Goal: Task Accomplishment & Management: Use online tool/utility

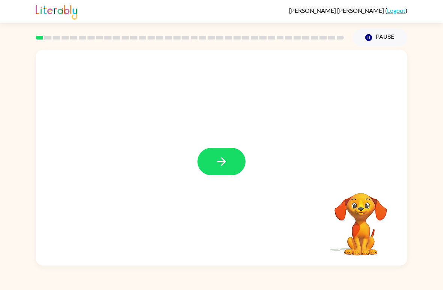
click at [30, 171] on div "Your browser must support playing .mp4 files to use Literably. Please try using…" at bounding box center [221, 155] width 443 height 219
click at [206, 151] on button "button" at bounding box center [222, 161] width 48 height 27
click at [206, 150] on div at bounding box center [203, 143] width 321 height 27
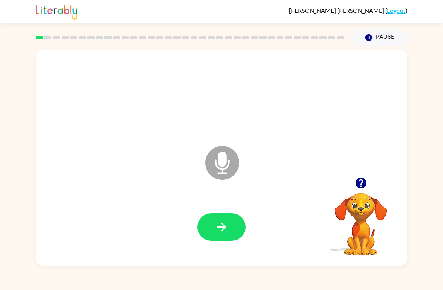
click at [229, 227] on button "button" at bounding box center [222, 226] width 48 height 27
click at [220, 227] on icon "button" at bounding box center [221, 226] width 9 height 9
click at [230, 224] on button "button" at bounding box center [222, 226] width 48 height 27
click at [225, 240] on button "button" at bounding box center [222, 226] width 48 height 27
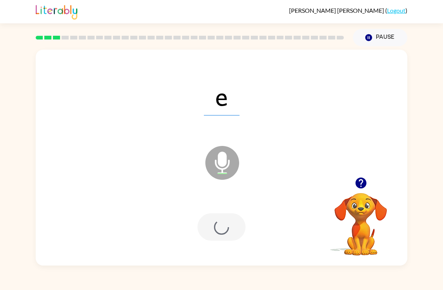
click at [221, 223] on div at bounding box center [222, 226] width 48 height 27
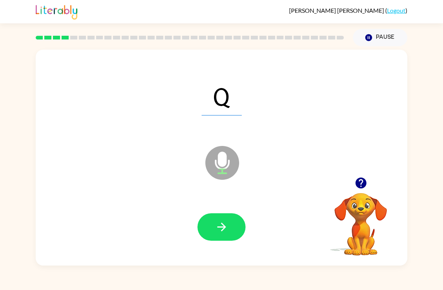
click at [222, 226] on icon "button" at bounding box center [221, 226] width 13 height 13
click at [219, 221] on icon "button" at bounding box center [221, 226] width 13 height 13
click at [205, 239] on button "button" at bounding box center [222, 226] width 48 height 27
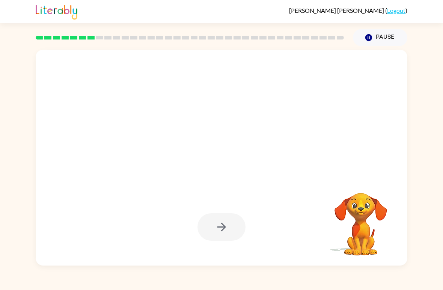
click at [428, 269] on div "[PERSON_NAME] ( Logout ) Pause Pause Your browser must support playing .mp4 fil…" at bounding box center [221, 145] width 443 height 290
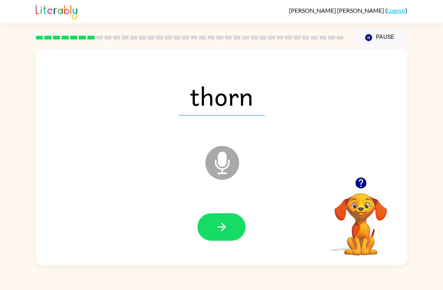
click at [207, 231] on button "button" at bounding box center [222, 226] width 48 height 27
click at [228, 214] on button "button" at bounding box center [222, 226] width 48 height 27
click at [220, 228] on icon "button" at bounding box center [221, 226] width 9 height 9
click at [238, 226] on button "button" at bounding box center [222, 226] width 48 height 27
click at [228, 245] on div at bounding box center [221, 227] width 357 height 62
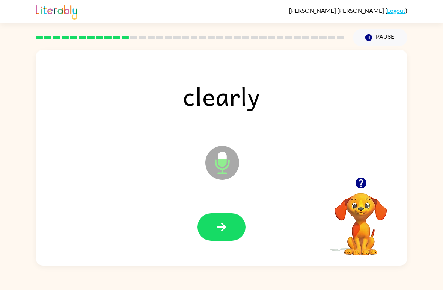
click at [228, 219] on button "button" at bounding box center [222, 226] width 48 height 27
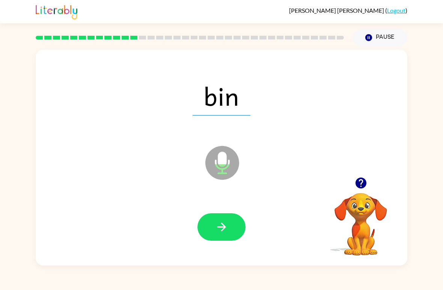
click at [226, 231] on icon "button" at bounding box center [221, 226] width 13 height 13
click at [218, 236] on button "button" at bounding box center [222, 226] width 48 height 27
click at [224, 222] on icon "button" at bounding box center [221, 226] width 13 height 13
click at [229, 231] on button "button" at bounding box center [222, 226] width 48 height 27
click at [228, 227] on button "button" at bounding box center [222, 226] width 48 height 27
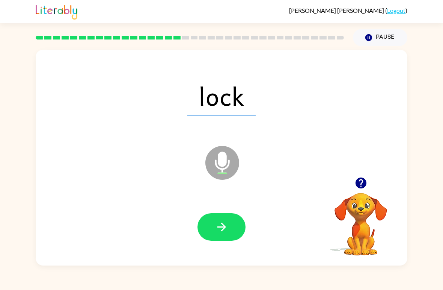
click at [233, 227] on button "button" at bounding box center [222, 226] width 48 height 27
click at [222, 235] on button "button" at bounding box center [222, 226] width 48 height 27
click at [226, 234] on button "button" at bounding box center [222, 226] width 48 height 27
click at [224, 229] on icon "button" at bounding box center [221, 226] width 9 height 9
click at [225, 231] on icon "button" at bounding box center [221, 226] width 13 height 13
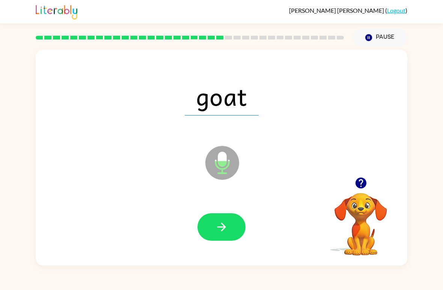
click at [227, 235] on button "button" at bounding box center [222, 226] width 48 height 27
click at [220, 232] on icon "button" at bounding box center [221, 226] width 13 height 13
click at [218, 230] on icon "button" at bounding box center [221, 226] width 13 height 13
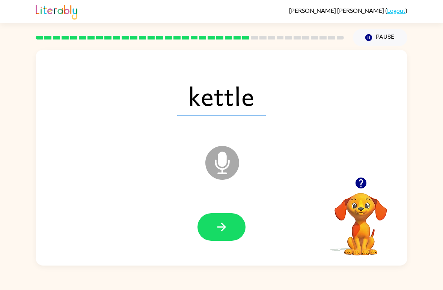
click at [216, 228] on icon "button" at bounding box center [221, 226] width 13 height 13
click at [217, 235] on button "button" at bounding box center [222, 226] width 48 height 27
click at [237, 231] on button "button" at bounding box center [222, 226] width 48 height 27
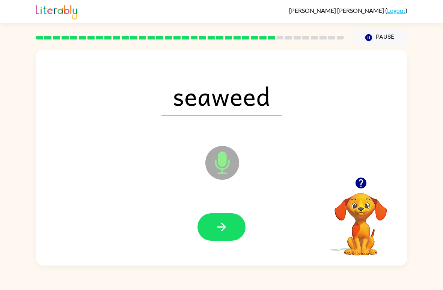
click at [237, 235] on button "button" at bounding box center [222, 226] width 48 height 27
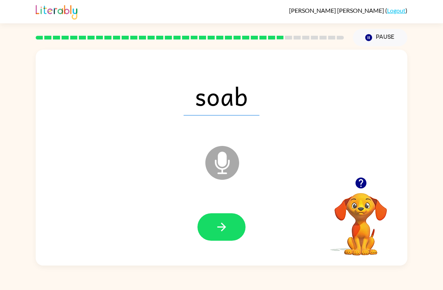
click at [226, 224] on icon "button" at bounding box center [221, 226] width 13 height 13
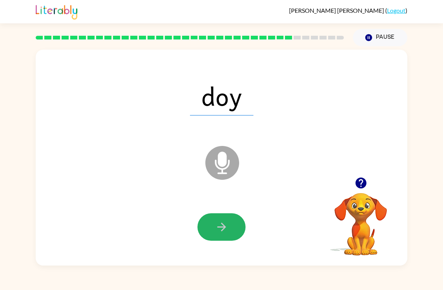
click at [230, 238] on button "button" at bounding box center [222, 226] width 48 height 27
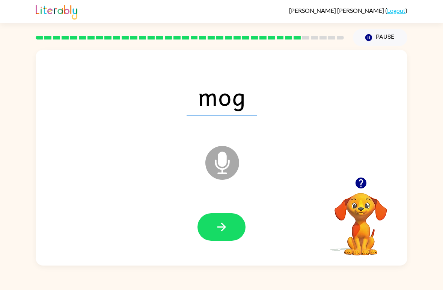
click at [224, 234] on button "button" at bounding box center [222, 226] width 48 height 27
click at [224, 233] on icon "button" at bounding box center [221, 226] width 13 height 13
click at [223, 233] on icon "button" at bounding box center [221, 226] width 13 height 13
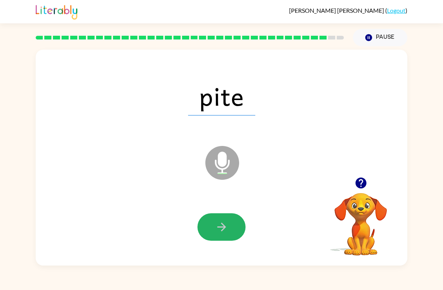
click at [212, 233] on button "button" at bounding box center [222, 226] width 48 height 27
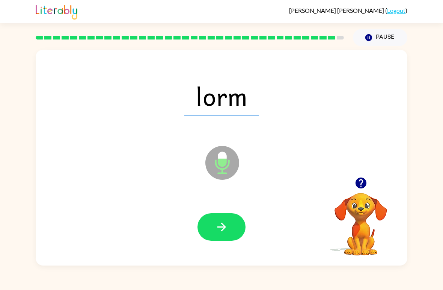
click at [216, 224] on icon "button" at bounding box center [221, 226] width 13 height 13
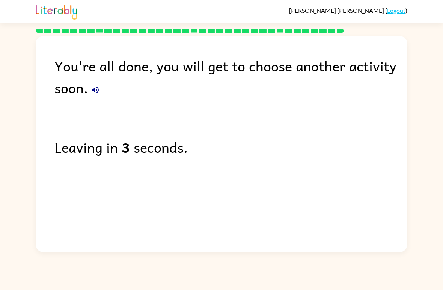
click at [95, 91] on icon "button" at bounding box center [95, 89] width 7 height 7
